Goal: Information Seeking & Learning: Learn about a topic

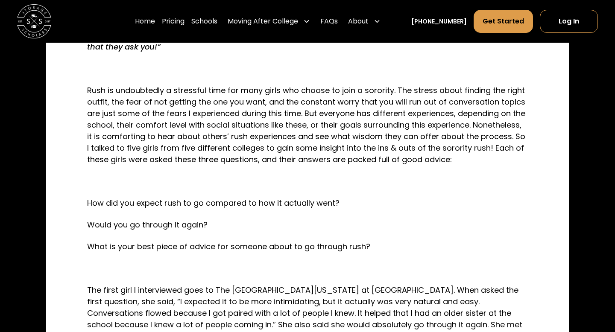
scroll to position [326, 0]
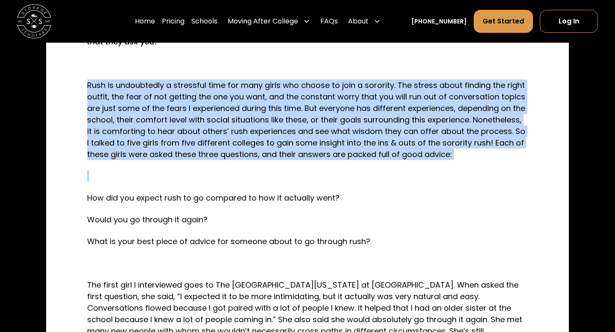
drag, startPoint x: 191, startPoint y: 76, endPoint x: 196, endPoint y: 170, distance: 93.6
click at [196, 170] on p at bounding box center [307, 176] width 441 height 12
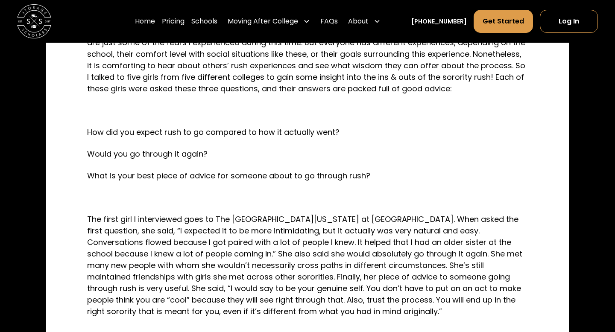
scroll to position [395, 0]
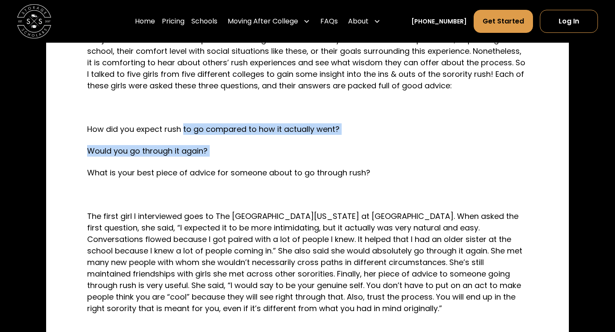
drag, startPoint x: 184, startPoint y: 129, endPoint x: 184, endPoint y: 163, distance: 34.2
drag, startPoint x: 184, startPoint y: 163, endPoint x: 163, endPoint y: 108, distance: 58.8
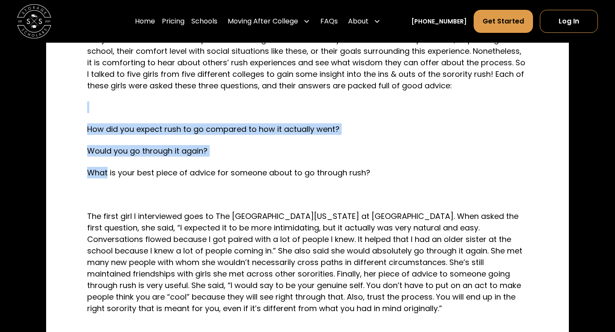
click at [163, 108] on p at bounding box center [307, 108] width 441 height 12
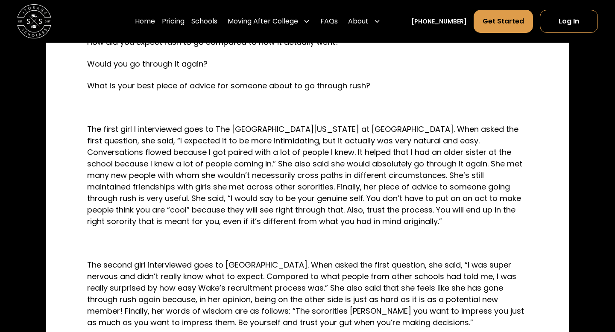
scroll to position [523, 0]
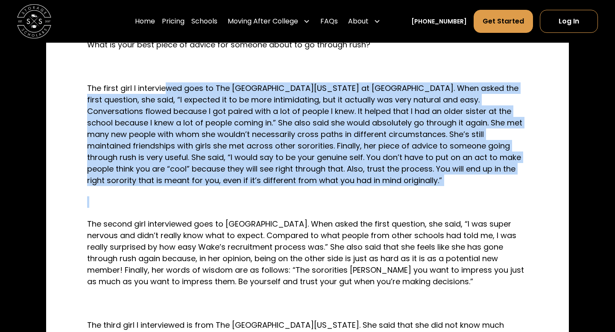
drag, startPoint x: 165, startPoint y: 91, endPoint x: 221, endPoint y: 192, distance: 116.0
click at [221, 192] on div "“The sororities [PERSON_NAME] you want to impress you just as much as you want …" at bounding box center [307, 254] width 441 height 921
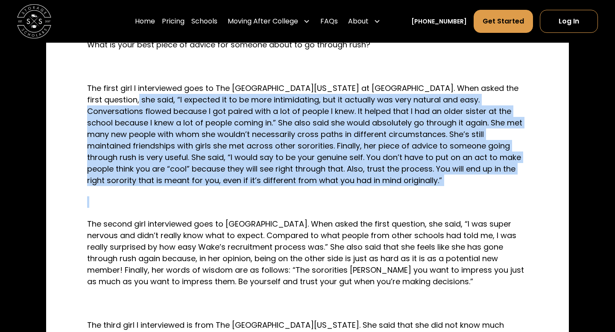
drag, startPoint x: 221, startPoint y: 192, endPoint x: 96, endPoint y: 93, distance: 159.6
click at [96, 93] on div "“The sororities [PERSON_NAME] you want to impress you just as much as you want …" at bounding box center [307, 254] width 441 height 921
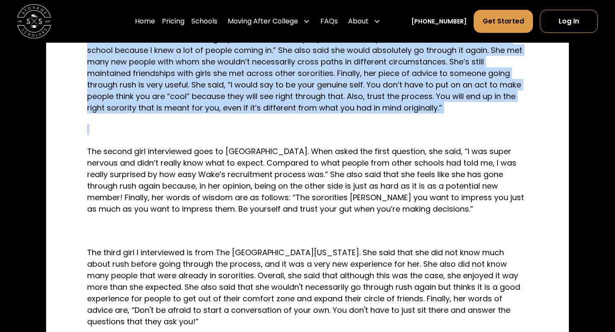
scroll to position [608, 0]
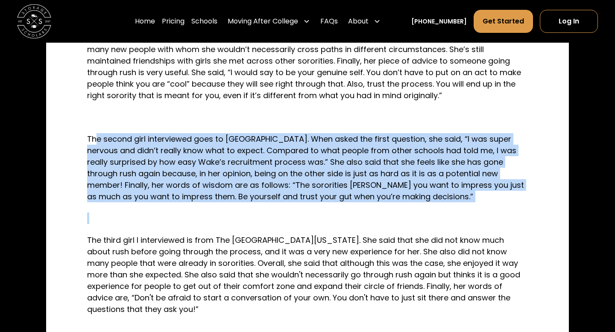
drag, startPoint x: 96, startPoint y: 135, endPoint x: 175, endPoint y: 218, distance: 114.4
click at [175, 218] on div "“The sororities [PERSON_NAME] you want to impress you just as much as you want …" at bounding box center [307, 169] width 441 height 921
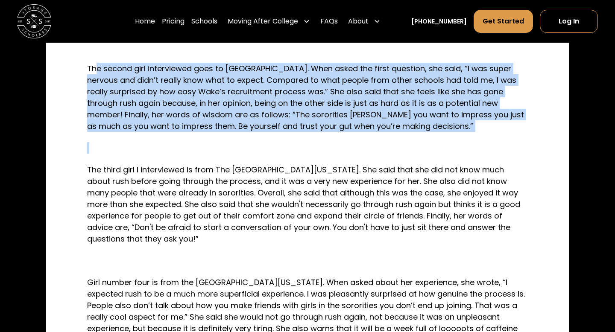
scroll to position [679, 0]
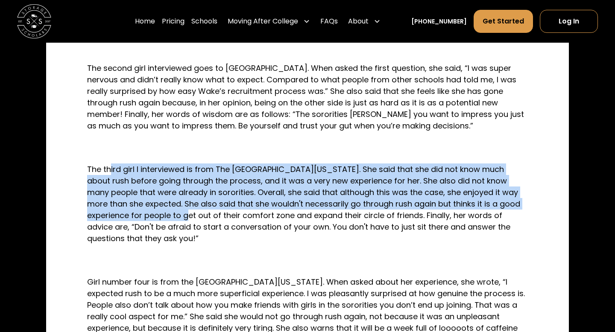
drag, startPoint x: 175, startPoint y: 218, endPoint x: 111, endPoint y: 166, distance: 82.3
click at [111, 166] on p "The third girl I interviewed is from The [GEOGRAPHIC_DATA][US_STATE]. She said …" at bounding box center [307, 203] width 441 height 81
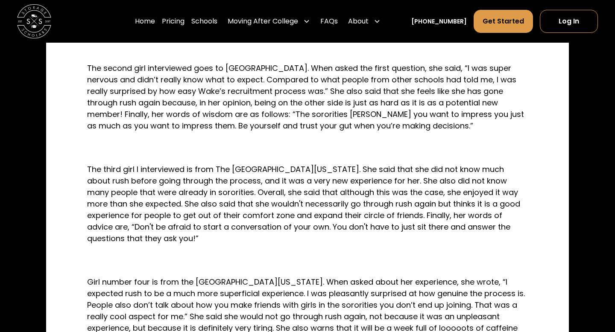
click at [114, 167] on p "The third girl I interviewed is from The [GEOGRAPHIC_DATA][US_STATE]. She said …" at bounding box center [307, 203] width 441 height 81
drag, startPoint x: 114, startPoint y: 167, endPoint x: 207, endPoint y: 237, distance: 116.4
click at [207, 237] on p "The third girl I interviewed is from The [GEOGRAPHIC_DATA][US_STATE]. She said …" at bounding box center [307, 203] width 441 height 81
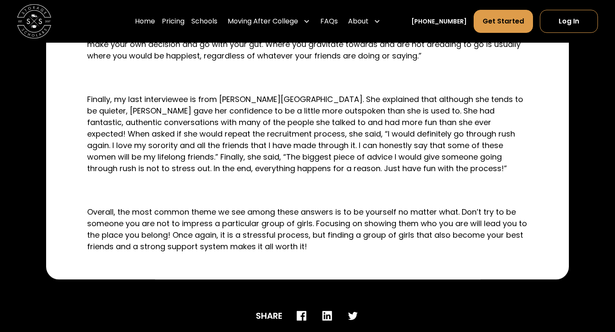
scroll to position [985, 0]
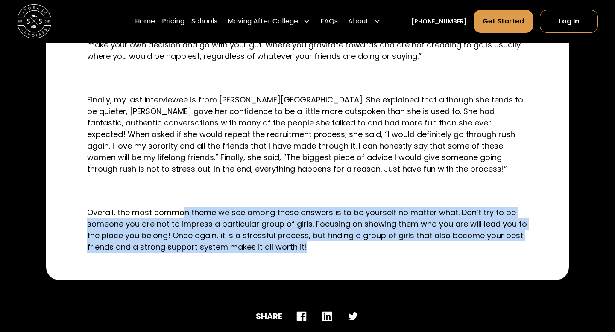
drag, startPoint x: 186, startPoint y: 213, endPoint x: 210, endPoint y: 253, distance: 46.7
